Goal: Find contact information: Find contact information

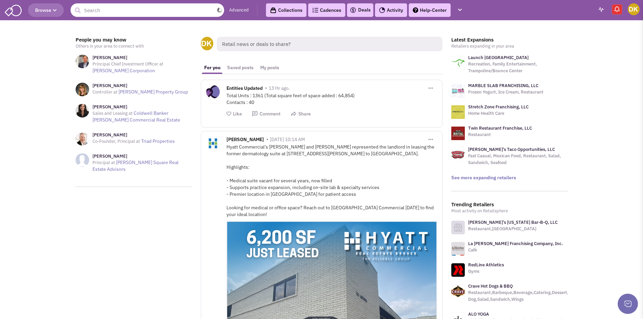
click at [117, 11] on input "text" at bounding box center [146, 9] width 153 height 13
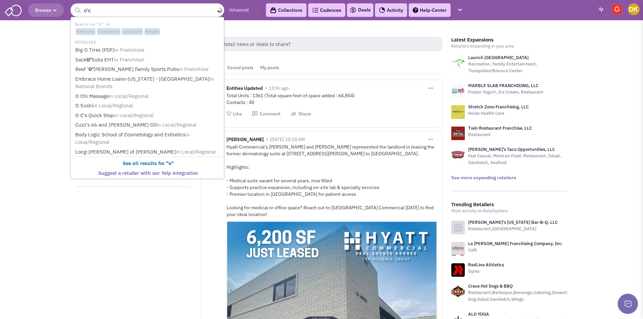
type input "o'ch"
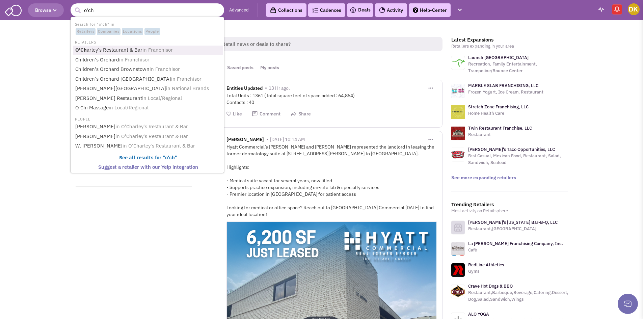
click at [169, 50] on span "in Franchisor" at bounding box center [157, 50] width 30 height 6
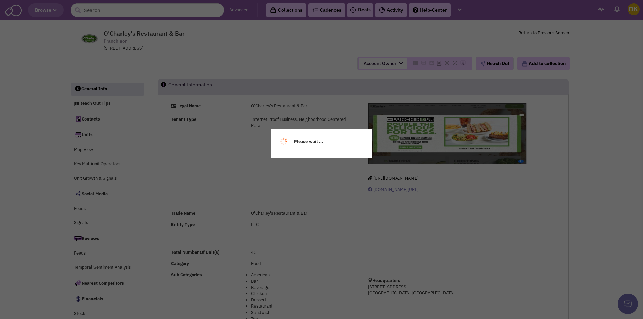
select select
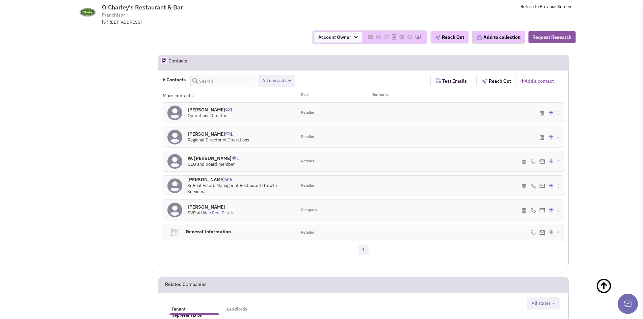
scroll to position [473, 0]
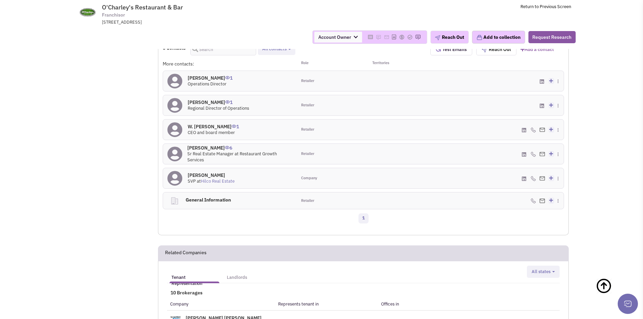
click at [202, 147] on h4 "[PERSON_NAME] 6" at bounding box center [239, 148] width 105 height 6
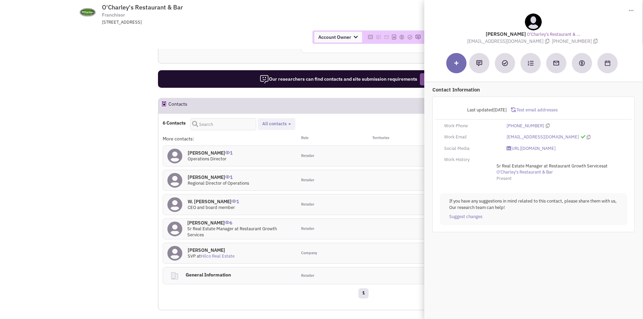
scroll to position [439, 0]
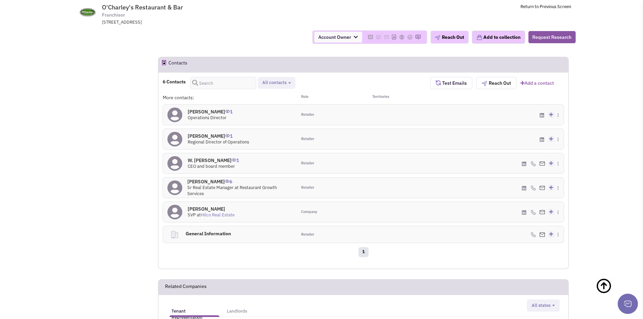
click at [206, 182] on h4 "[PERSON_NAME] 6" at bounding box center [239, 181] width 105 height 6
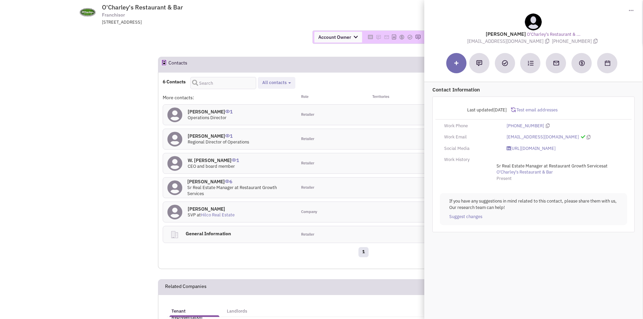
click at [574, 136] on div "[EMAIL_ADDRESS][DOMAIN_NAME]" at bounding box center [564, 137] width 125 height 6
click at [587, 138] on icon at bounding box center [589, 137] width 4 height 4
click at [209, 134] on h4 "[PERSON_NAME] 1" at bounding box center [218, 136] width 61 height 6
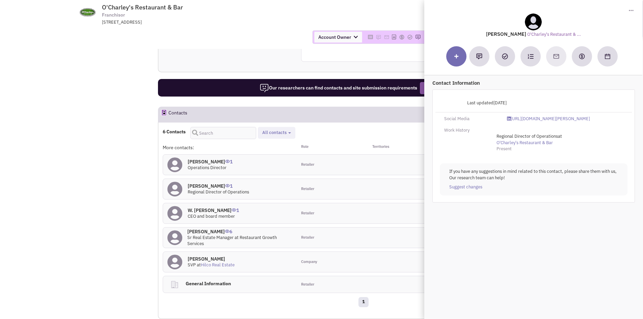
scroll to position [405, 0]
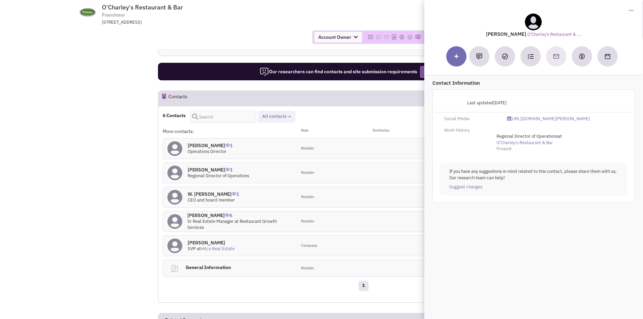
click at [207, 147] on h4 "[PERSON_NAME] 1" at bounding box center [210, 145] width 45 height 6
click at [192, 241] on h4 "[PERSON_NAME] 0" at bounding box center [211, 242] width 47 height 6
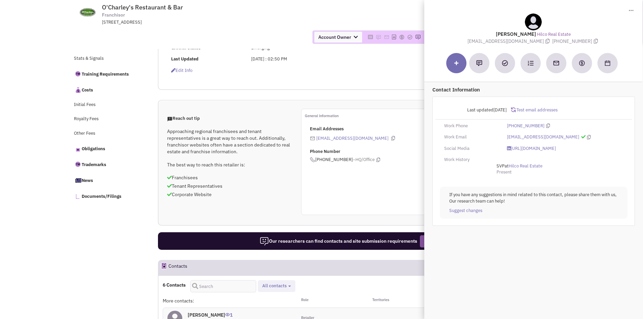
scroll to position [0, 0]
